Goal: Task Accomplishment & Management: Use online tool/utility

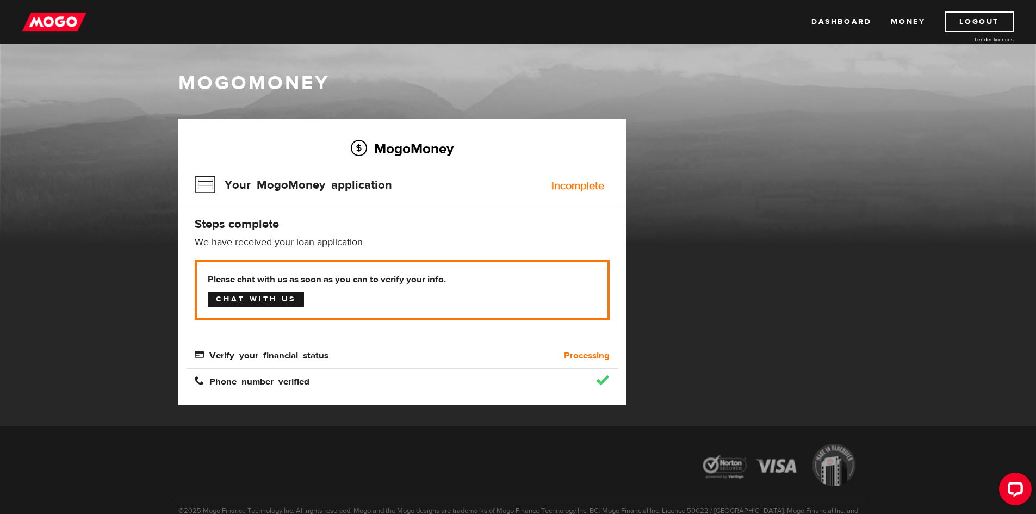
click at [273, 300] on link "Chat with us" at bounding box center [256, 298] width 96 height 15
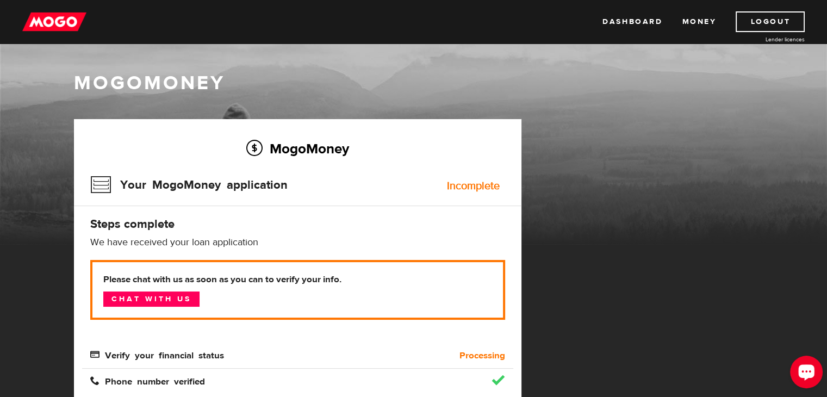
click at [806, 374] on icon "Open LiveChat chat widget" at bounding box center [806, 371] width 10 height 7
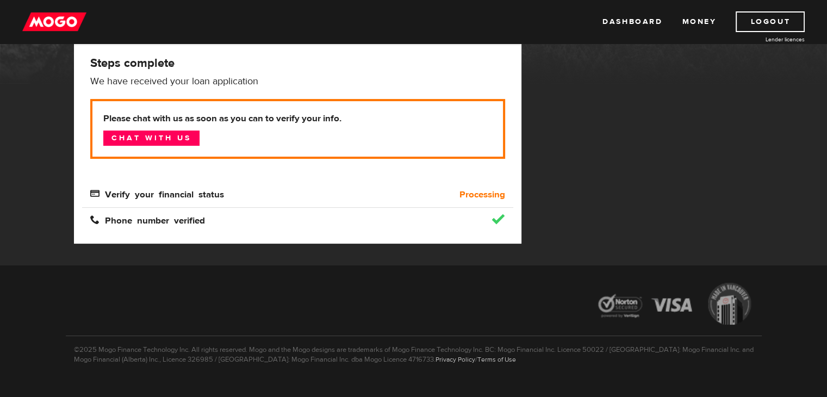
scroll to position [163, 0]
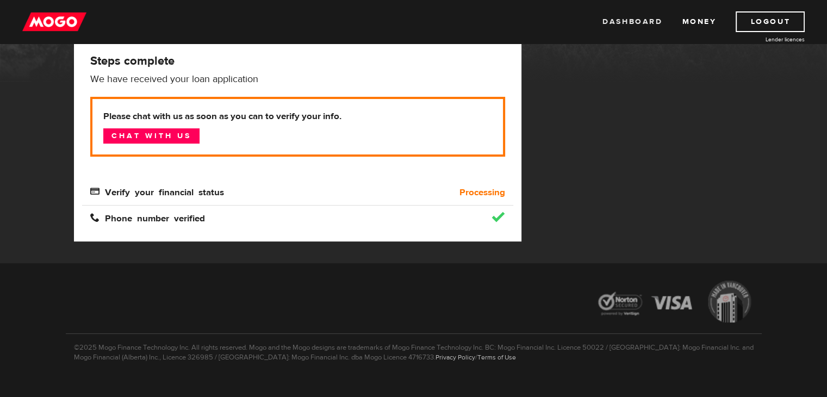
click at [635, 24] on link "Dashboard" at bounding box center [632, 21] width 60 height 21
